Goal: Entertainment & Leisure: Consume media (video, audio)

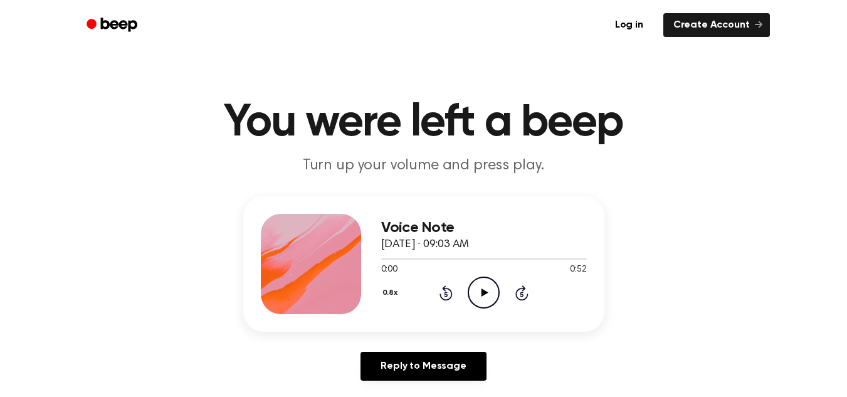
click at [481, 302] on icon "Play Audio" at bounding box center [484, 292] width 32 height 32
click at [446, 290] on icon at bounding box center [445, 292] width 13 height 15
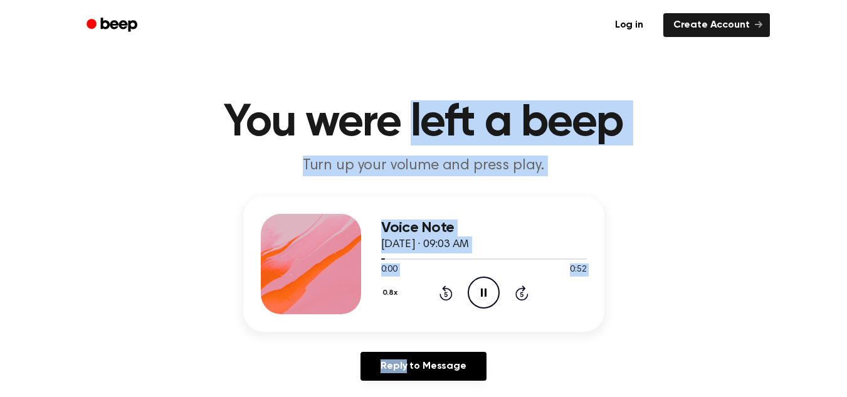
drag, startPoint x: 446, startPoint y: 290, endPoint x: 410, endPoint y: -55, distance: 346.5
click at [451, 295] on icon at bounding box center [445, 292] width 13 height 15
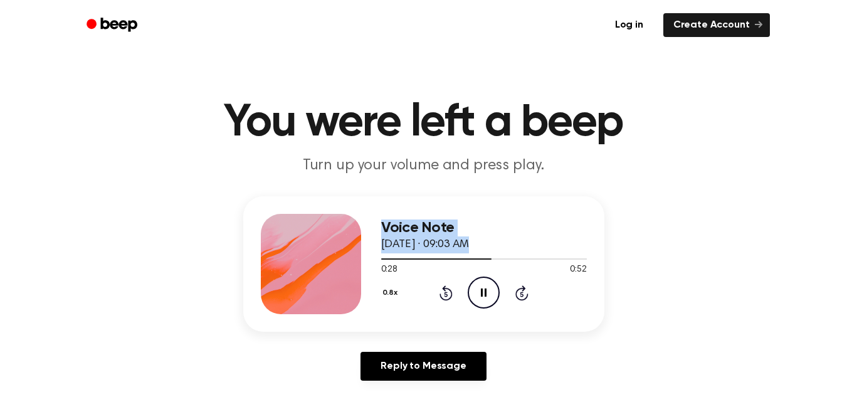
drag, startPoint x: 478, startPoint y: 259, endPoint x: 342, endPoint y: 255, distance: 135.4
click at [342, 255] on div "Voice Note [DATE] · 09:03 AM 0:28 0:52 Your browser does not support the [objec…" at bounding box center [423, 263] width 361 height 135
click at [412, 254] on div at bounding box center [484, 258] width 206 height 10
click at [380, 256] on div "Voice Note [DATE] · 09:03 AM 0:08 0:52 Your browser does not support the [objec…" at bounding box center [423, 263] width 361 height 135
click at [382, 256] on div at bounding box center [484, 258] width 206 height 10
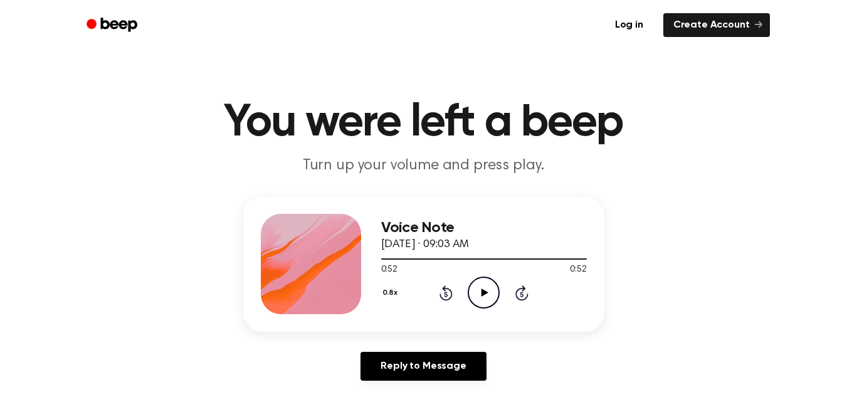
click at [469, 291] on icon "Play Audio" at bounding box center [484, 292] width 32 height 32
click at [476, 284] on icon "Play Audio" at bounding box center [484, 292] width 32 height 32
click at [483, 285] on icon "Play Audio" at bounding box center [484, 292] width 32 height 32
click at [481, 297] on icon "Play Audio" at bounding box center [484, 292] width 32 height 32
click at [487, 298] on icon "Pause Audio" at bounding box center [484, 292] width 32 height 32
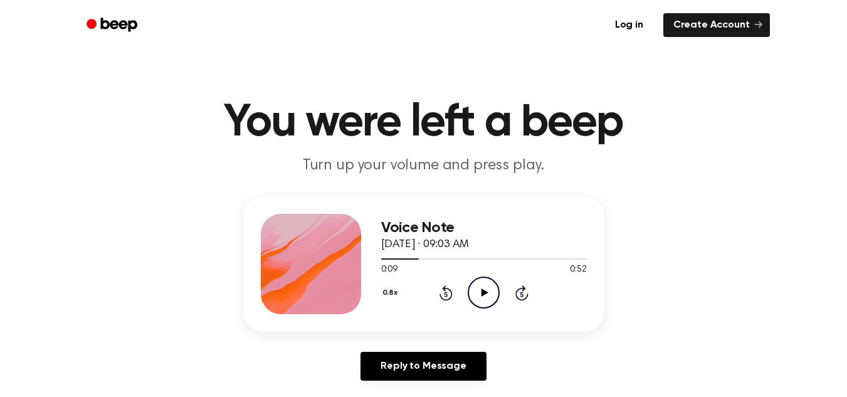
click at [448, 300] on icon "Rewind 5 seconds" at bounding box center [446, 293] width 14 height 16
click at [480, 301] on icon "Play Audio" at bounding box center [484, 292] width 32 height 32
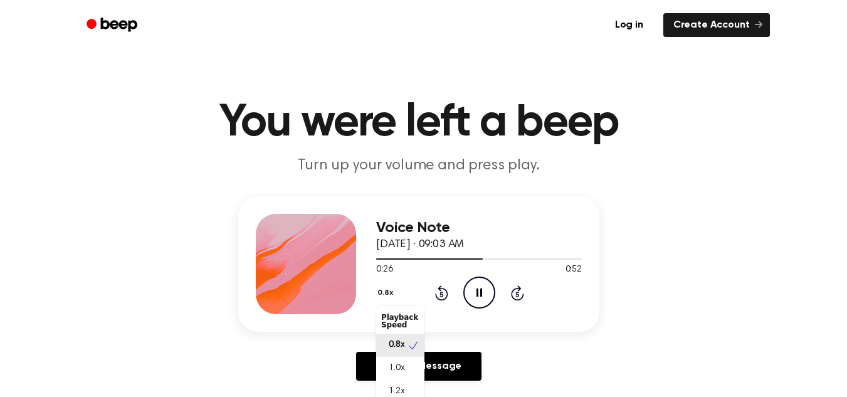
click at [388, 291] on button "0.8x" at bounding box center [386, 292] width 21 height 21
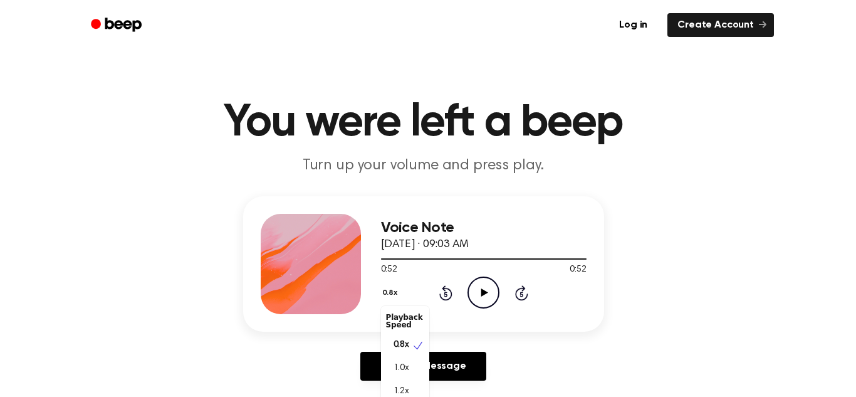
click at [483, 301] on div "0.8x Playback Speed 0.8x 1.0x 1.2x 1.5x 2.0x Rewind 5 seconds Play Audio Skip 5…" at bounding box center [484, 292] width 206 height 32
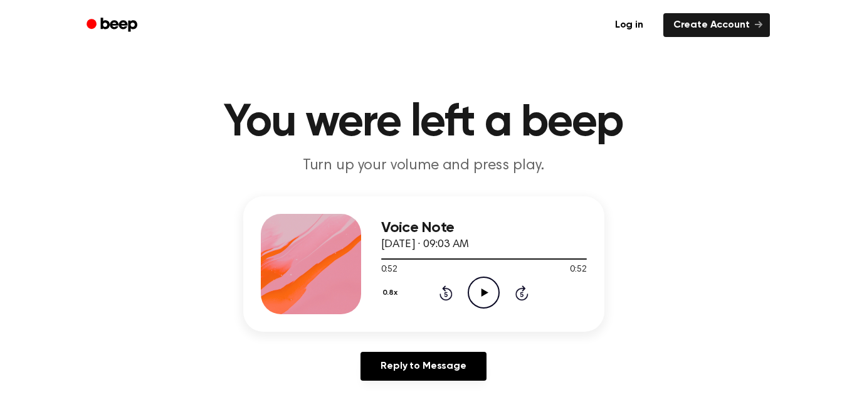
click at [486, 299] on icon "Play Audio" at bounding box center [484, 292] width 32 height 32
click at [483, 299] on icon "Play Audio" at bounding box center [484, 292] width 32 height 32
click at [477, 296] on icon "Pause Audio" at bounding box center [484, 292] width 32 height 32
click at [459, 296] on div "0.8x Rewind 5 seconds Play Audio Skip 5 seconds" at bounding box center [484, 292] width 206 height 32
click at [454, 296] on div "0.8x Rewind 5 seconds Play Audio Skip 5 seconds" at bounding box center [484, 292] width 206 height 32
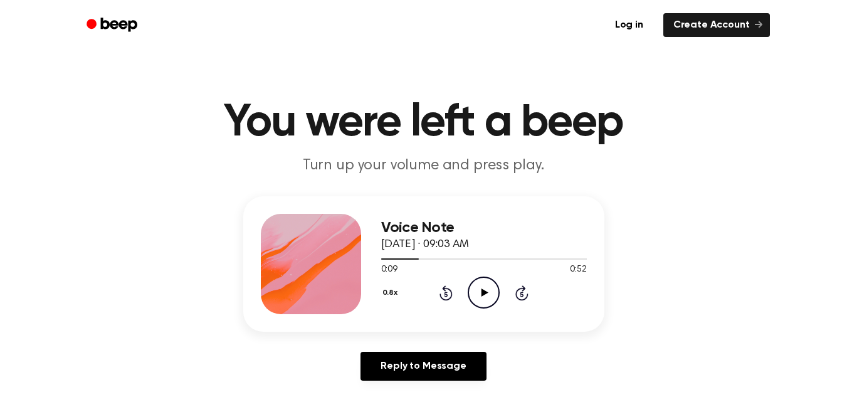
click at [446, 296] on icon at bounding box center [445, 293] width 3 height 5
click at [483, 298] on icon "Play Audio" at bounding box center [484, 292] width 32 height 32
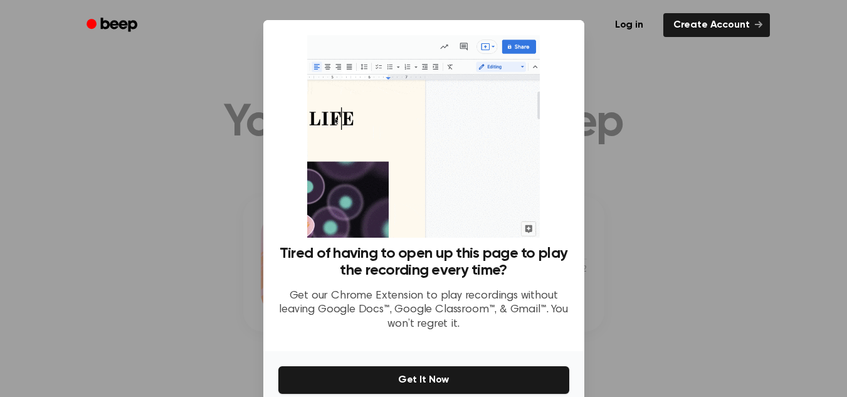
scroll to position [60, 0]
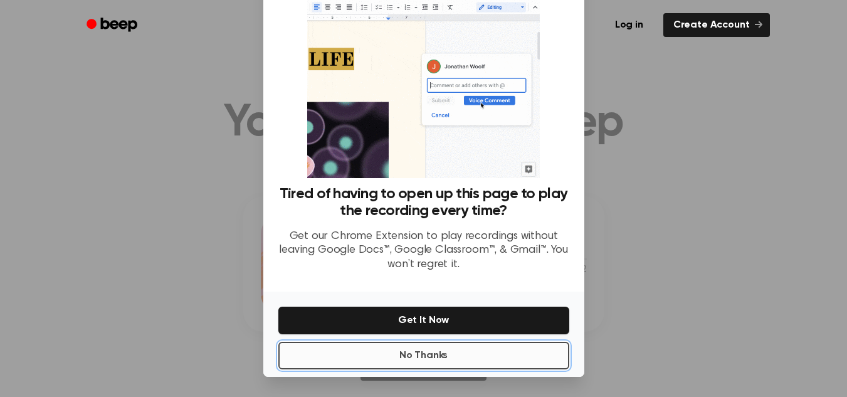
click at [429, 354] on button "No Thanks" at bounding box center [423, 356] width 291 height 28
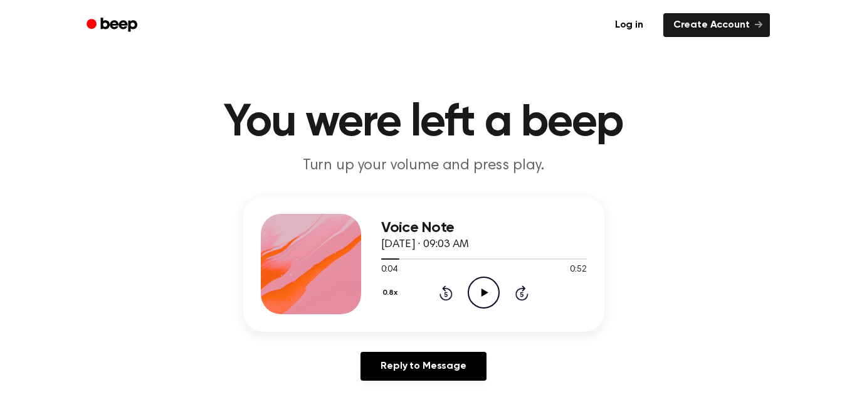
click at [494, 295] on icon "Play Audio" at bounding box center [484, 292] width 32 height 32
click at [437, 289] on div "0.8x Rewind 5 seconds Pause Audio Skip 5 seconds" at bounding box center [484, 292] width 206 height 32
click at [447, 293] on icon "Rewind 5 seconds" at bounding box center [446, 293] width 14 height 16
click at [478, 285] on icon "Play Audio" at bounding box center [484, 292] width 32 height 32
click at [474, 273] on div "0:09 0:52" at bounding box center [484, 269] width 206 height 13
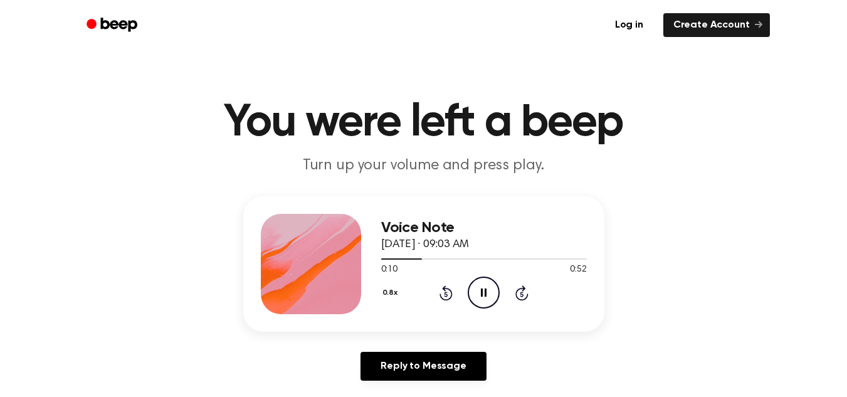
click at [444, 293] on icon "Rewind 5 seconds" at bounding box center [446, 293] width 14 height 16
click at [442, 297] on icon at bounding box center [445, 292] width 13 height 15
click at [494, 298] on icon "Play Audio" at bounding box center [484, 292] width 32 height 32
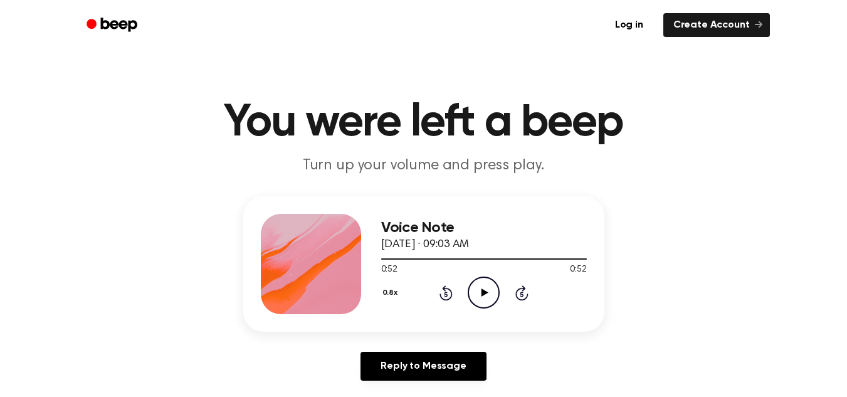
click at [443, 296] on icon "Rewind 5 seconds" at bounding box center [446, 293] width 14 height 16
click at [494, 298] on icon "Play Audio" at bounding box center [484, 292] width 32 height 32
click at [488, 293] on icon "Pause Audio" at bounding box center [484, 292] width 32 height 32
click at [484, 287] on icon "Play Audio" at bounding box center [484, 292] width 32 height 32
click at [484, 288] on icon "Play Audio" at bounding box center [484, 292] width 32 height 32
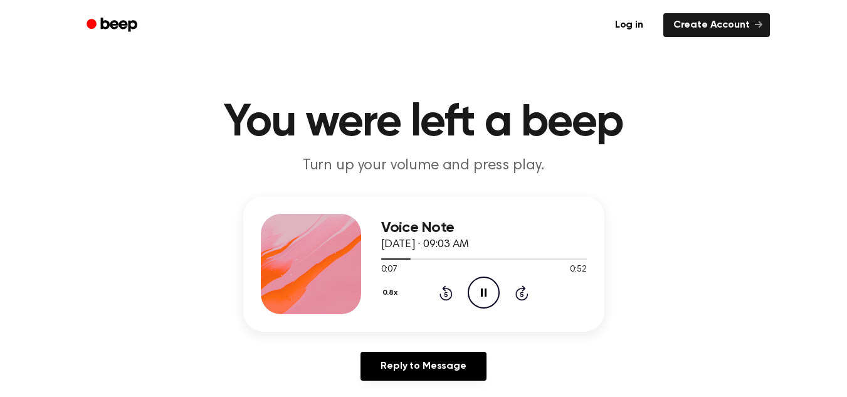
click at [484, 288] on icon "Pause Audio" at bounding box center [484, 292] width 32 height 32
click at [447, 293] on icon "Rewind 5 seconds" at bounding box center [446, 293] width 14 height 16
click at [473, 291] on icon "Play Audio" at bounding box center [484, 292] width 32 height 32
click at [488, 281] on icon "Pause Audio" at bounding box center [484, 292] width 32 height 32
click at [441, 296] on icon at bounding box center [445, 292] width 13 height 15
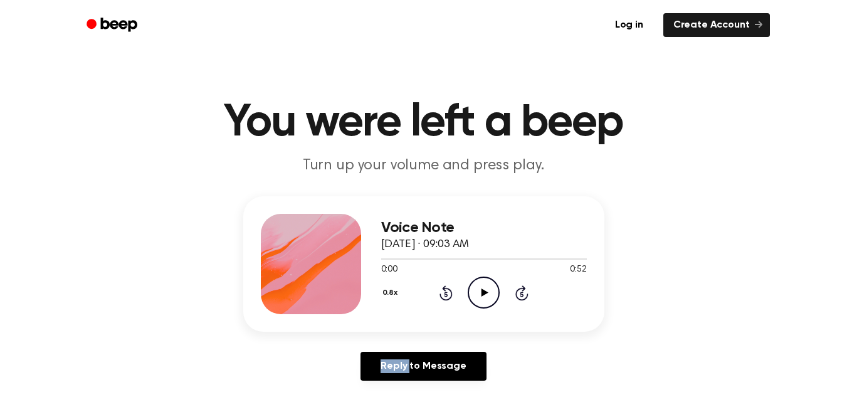
click at [441, 296] on icon at bounding box center [445, 292] width 13 height 15
click at [487, 298] on icon "Play Audio" at bounding box center [484, 292] width 32 height 32
click at [487, 285] on icon "Pause Audio" at bounding box center [484, 292] width 32 height 32
click at [503, 291] on div "0.8x Rewind 5 seconds Play Audio Skip 5 seconds" at bounding box center [484, 292] width 206 height 32
click at [489, 294] on icon "Play Audio" at bounding box center [484, 292] width 32 height 32
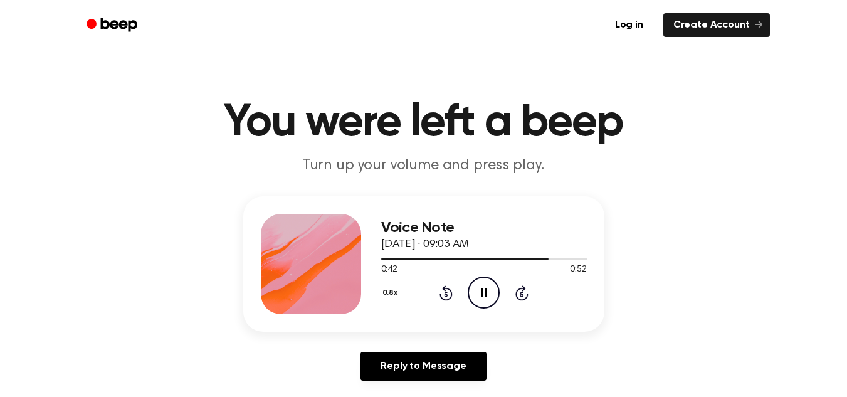
click at [446, 296] on icon at bounding box center [445, 293] width 3 height 5
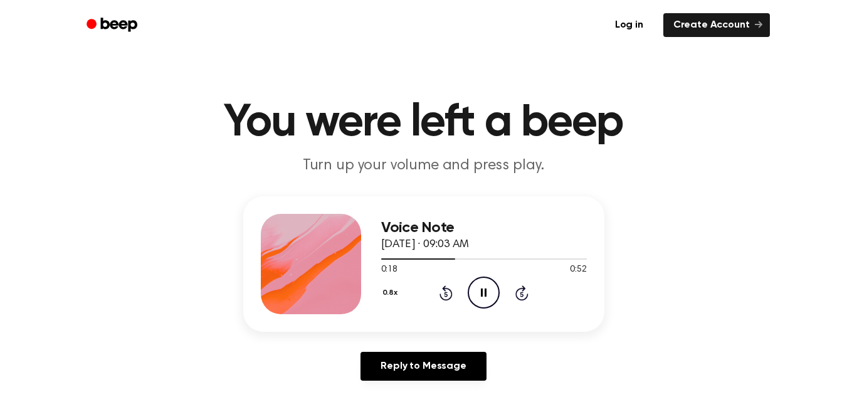
click at [446, 296] on icon at bounding box center [445, 293] width 3 height 5
click at [479, 297] on icon "Play Audio" at bounding box center [484, 292] width 32 height 32
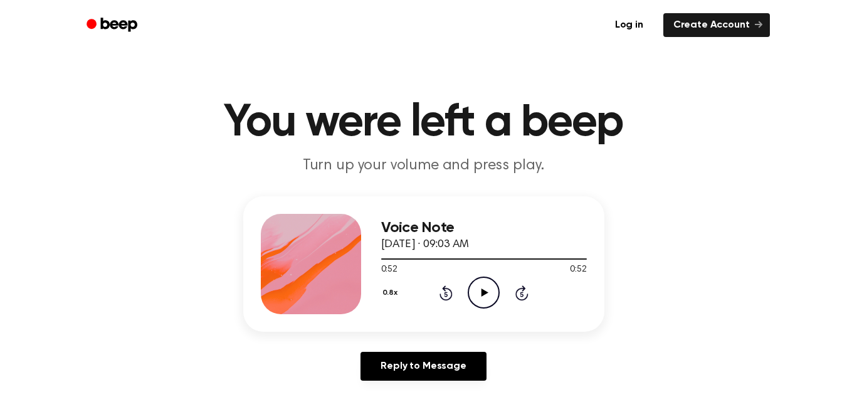
click at [444, 296] on icon "Rewind 5 seconds" at bounding box center [446, 293] width 14 height 16
click at [470, 296] on icon "Play Audio" at bounding box center [484, 292] width 32 height 32
click at [451, 293] on icon at bounding box center [445, 292] width 13 height 15
click at [482, 295] on icon at bounding box center [484, 292] width 7 height 8
